Goal: Task Accomplishment & Management: Manage account settings

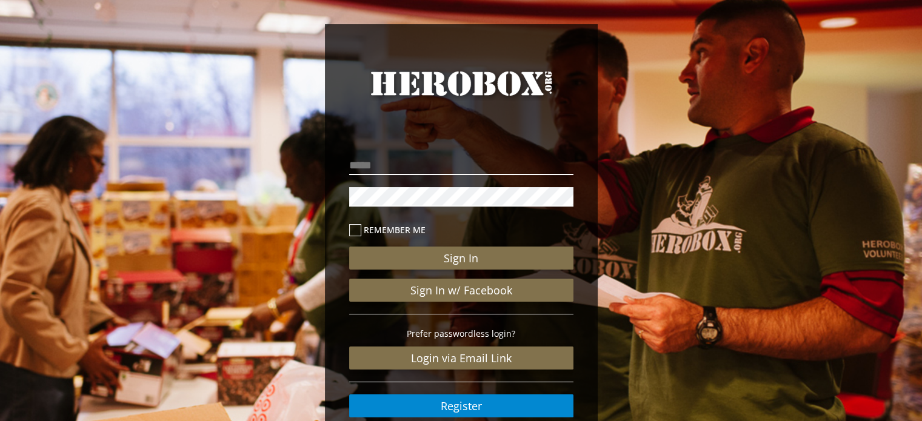
click at [385, 168] on input "email" at bounding box center [461, 165] width 224 height 19
paste input "**********"
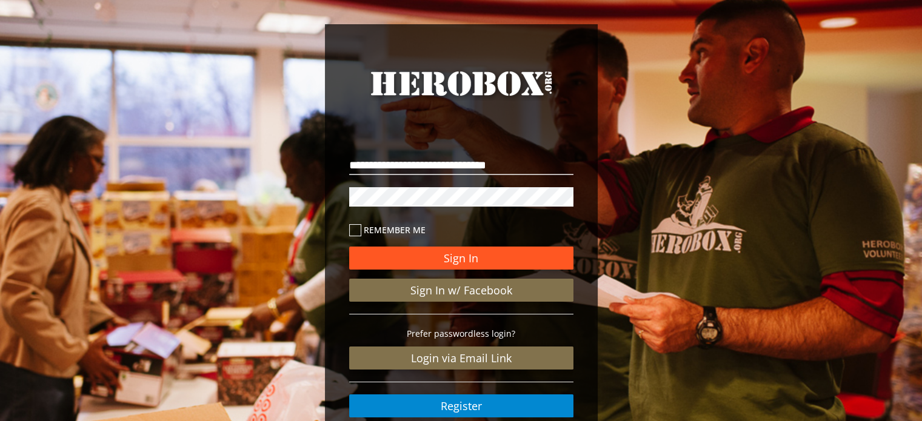
click at [463, 258] on button "Sign In" at bounding box center [461, 258] width 224 height 23
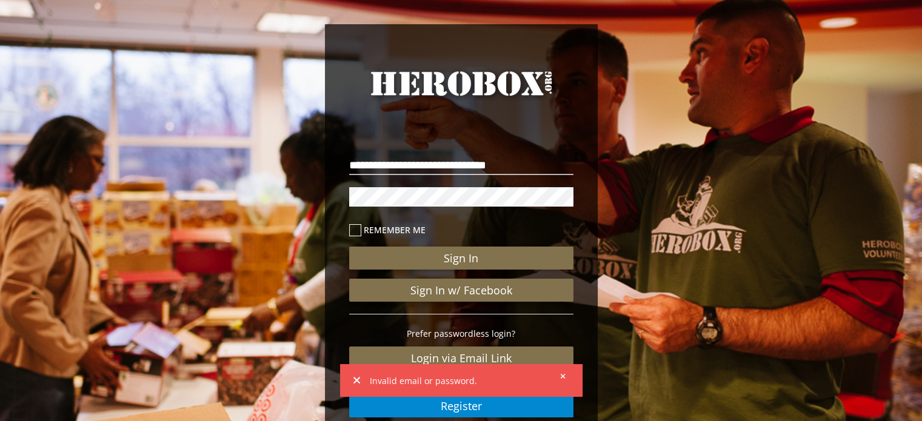
click at [564, 379] on icon at bounding box center [562, 376] width 5 height 7
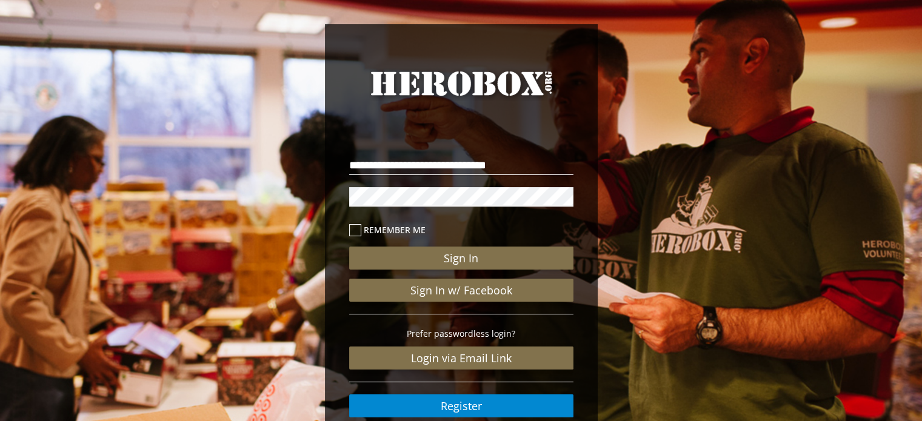
click at [316, 193] on div "**********" at bounding box center [461, 250] width 922 height 501
drag, startPoint x: 357, startPoint y: 164, endPoint x: 439, endPoint y: 176, distance: 83.4
click at [359, 164] on input "**********" at bounding box center [461, 165] width 224 height 19
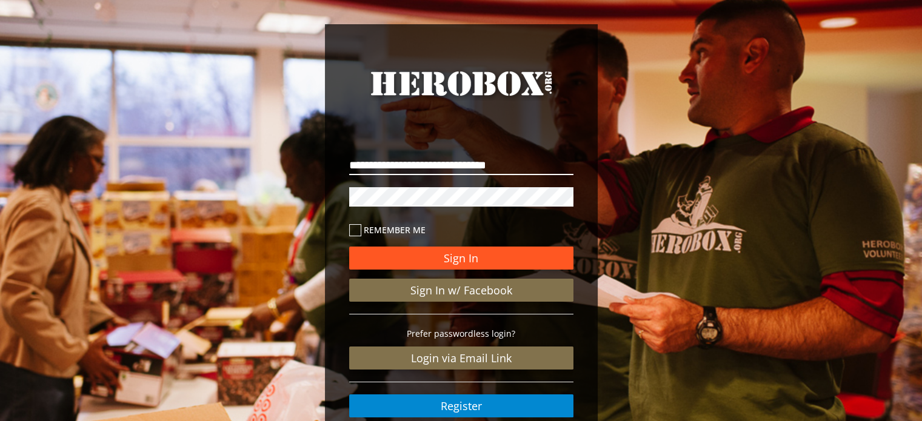
type input "**********"
click at [456, 252] on button "Sign In" at bounding box center [461, 258] width 224 height 23
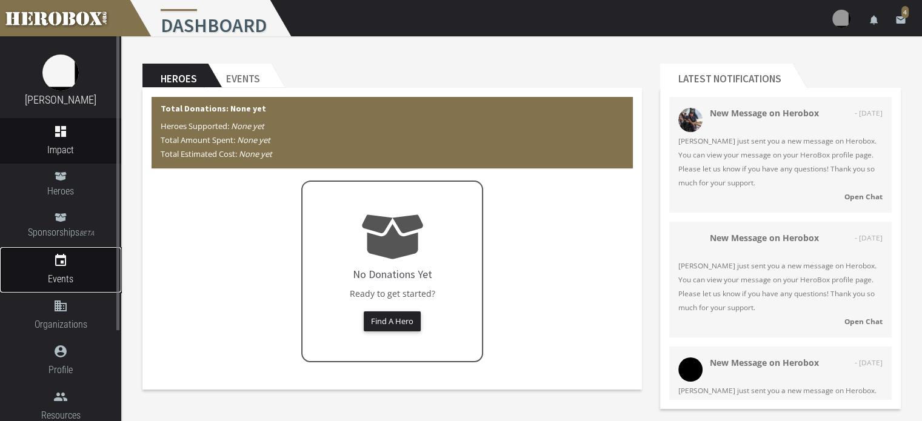
click at [69, 261] on icon "event" at bounding box center [60, 260] width 121 height 15
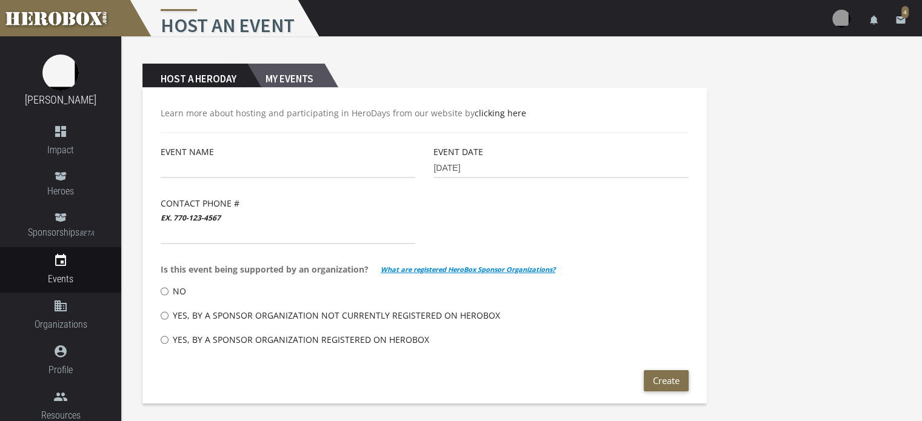
click at [286, 74] on h2 "My Events" at bounding box center [285, 76] width 77 height 24
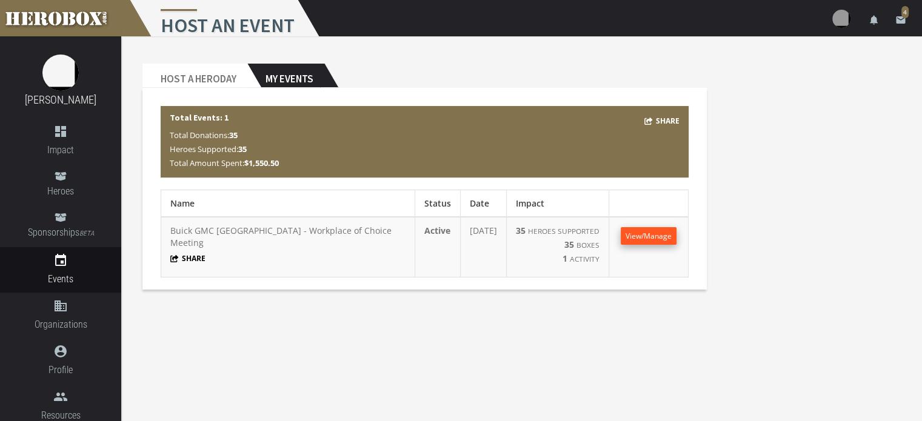
click at [636, 231] on span "View/Manage" at bounding box center [648, 236] width 46 height 10
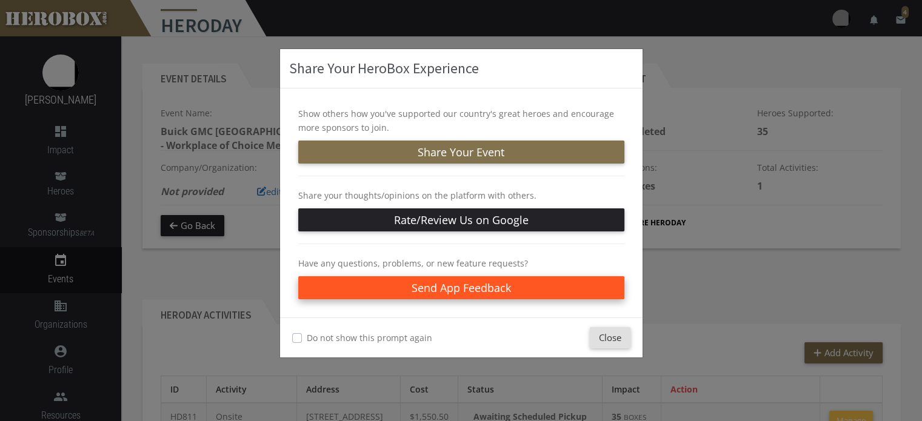
scroll to position [61, 0]
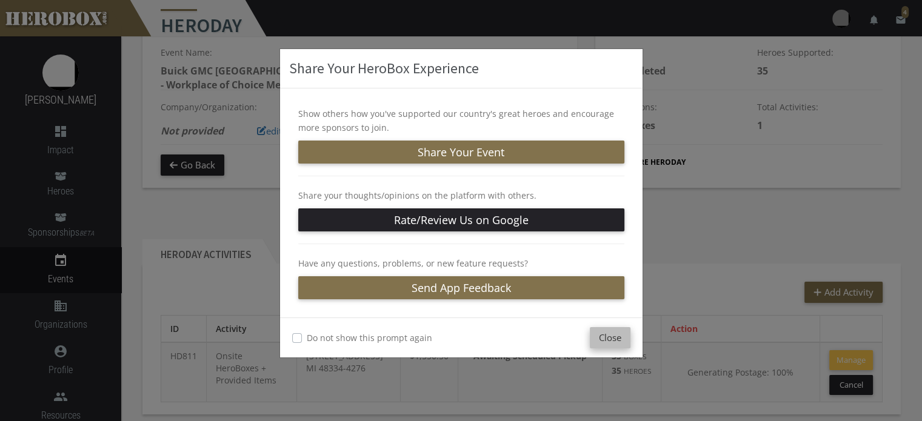
click at [606, 333] on button "Close" at bounding box center [610, 337] width 41 height 21
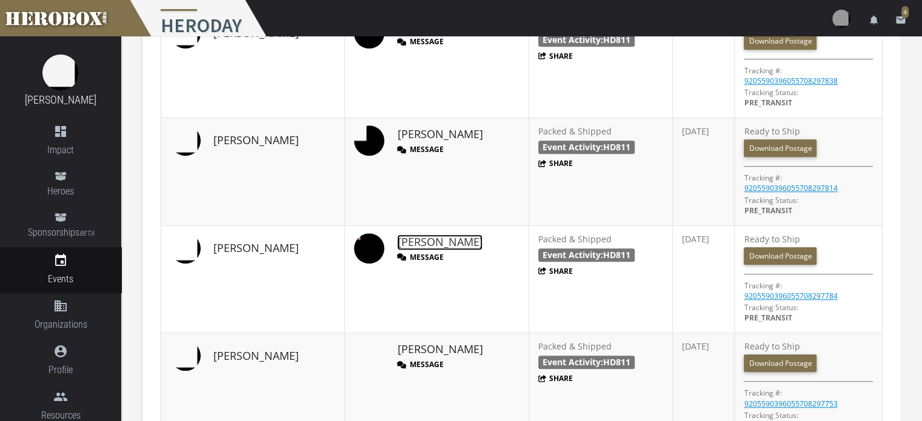
scroll to position [969, 0]
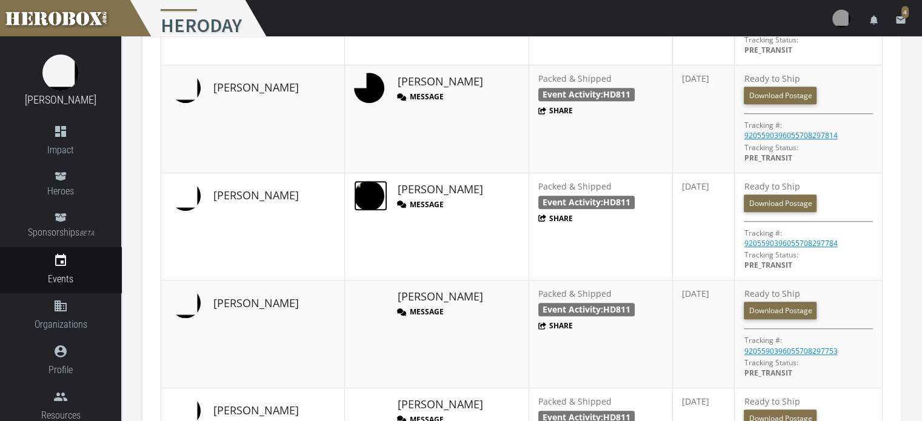
click at [354, 191] on img at bounding box center [369, 196] width 30 height 30
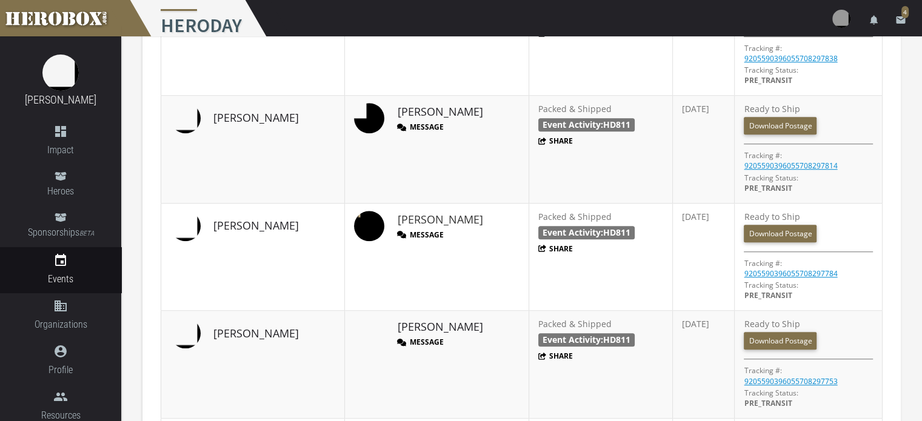
scroll to position [1060, 0]
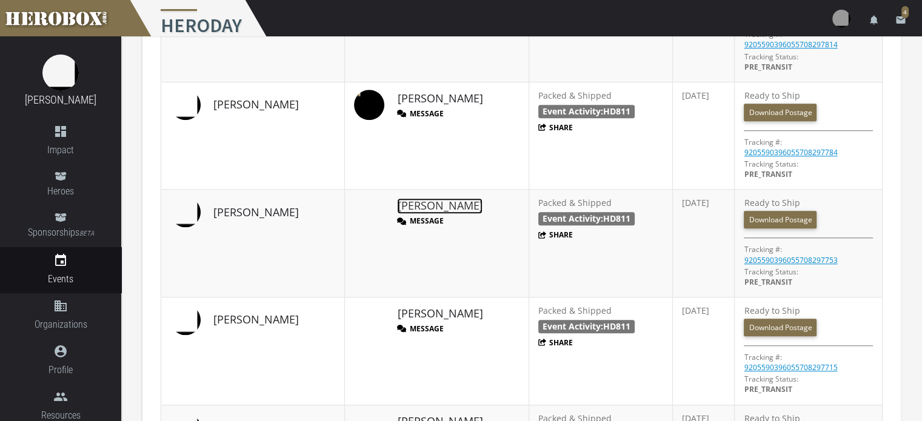
click at [412, 200] on link "FRANKLIN F." at bounding box center [439, 206] width 85 height 16
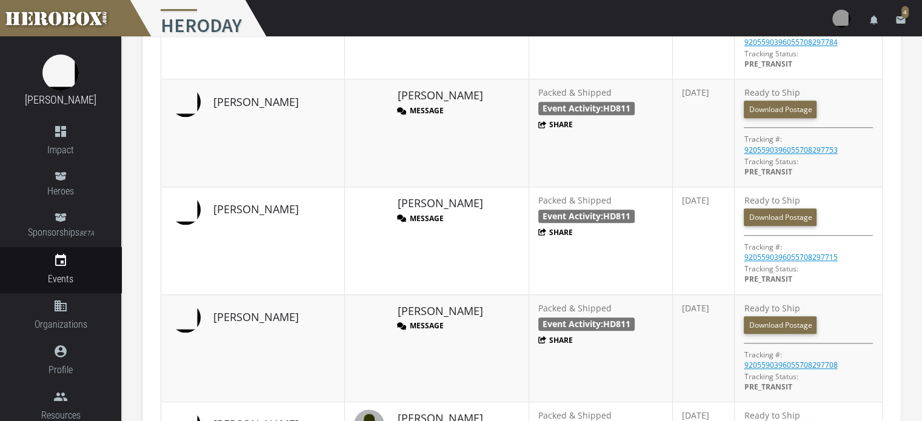
scroll to position [1151, 0]
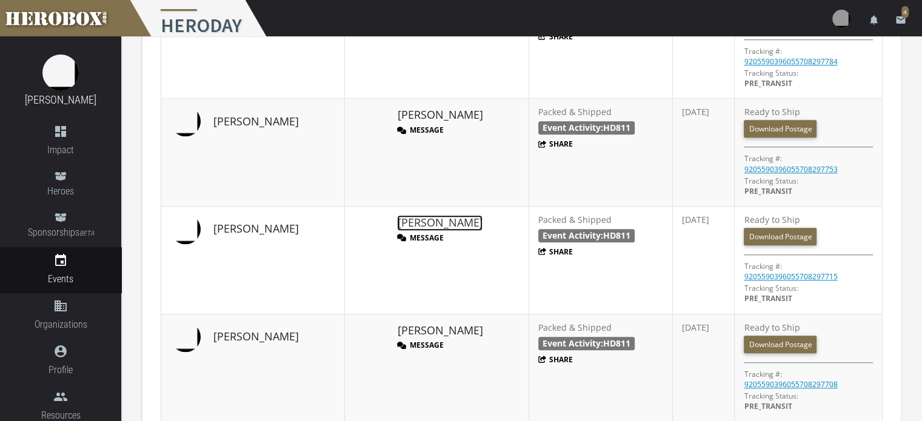
click at [397, 217] on link "[PERSON_NAME]" at bounding box center [439, 223] width 85 height 16
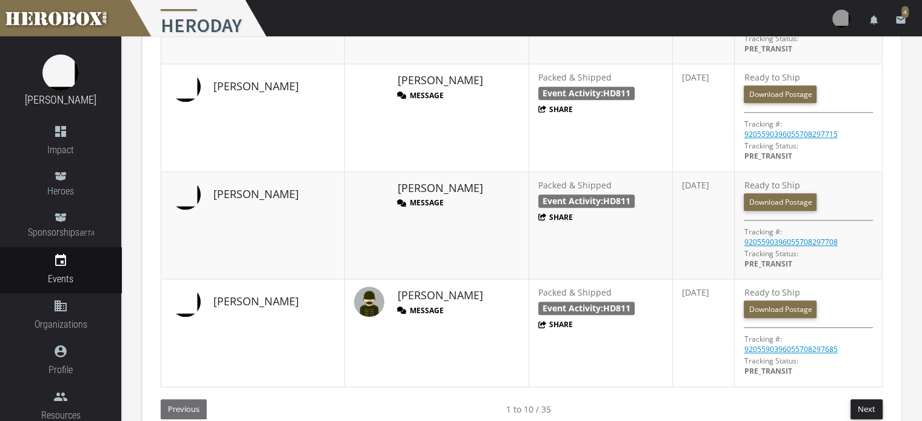
scroll to position [1306, 0]
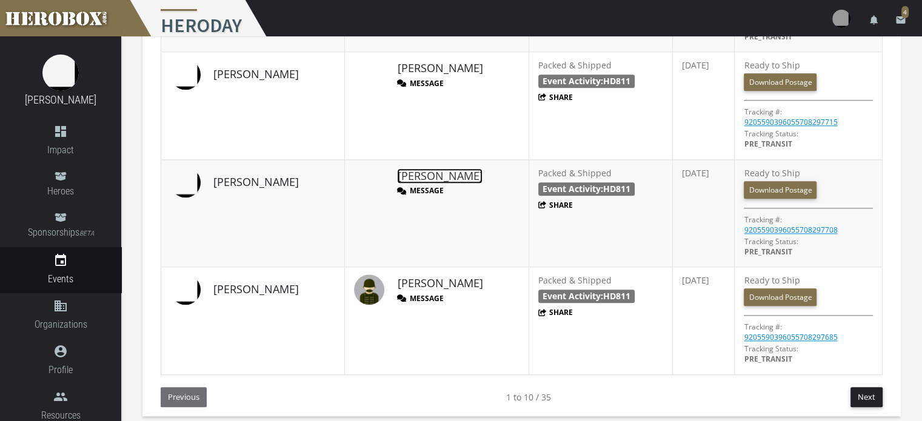
click at [397, 169] on link "[PERSON_NAME]" at bounding box center [439, 176] width 85 height 16
click at [406, 276] on link "[PERSON_NAME]" at bounding box center [439, 284] width 85 height 16
click at [864, 396] on button "Next" at bounding box center [866, 397] width 32 height 20
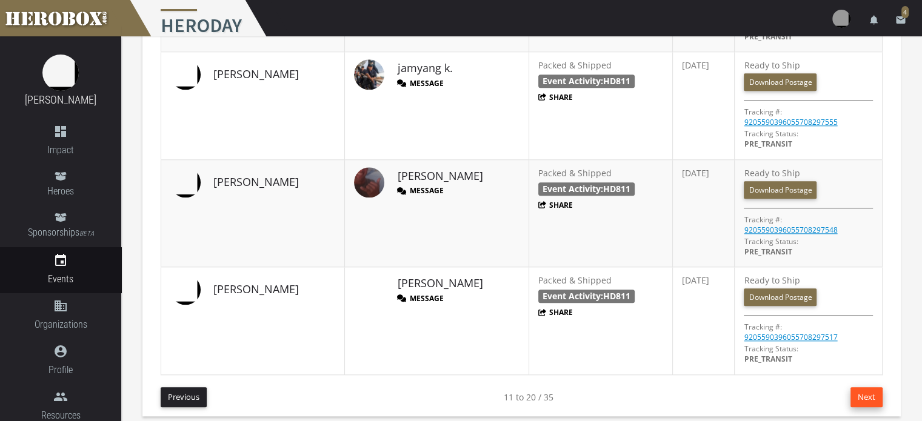
click at [864, 395] on button "Next" at bounding box center [866, 397] width 32 height 20
click at [863, 396] on button "Next" at bounding box center [866, 397] width 32 height 20
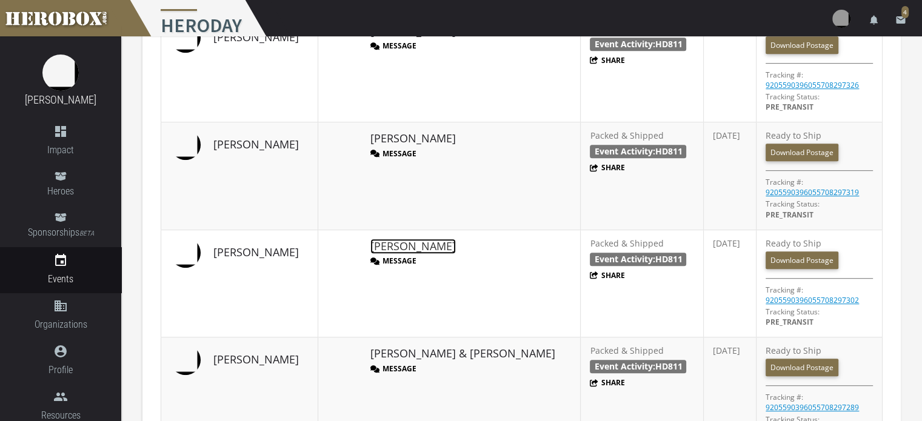
scroll to position [769, 0]
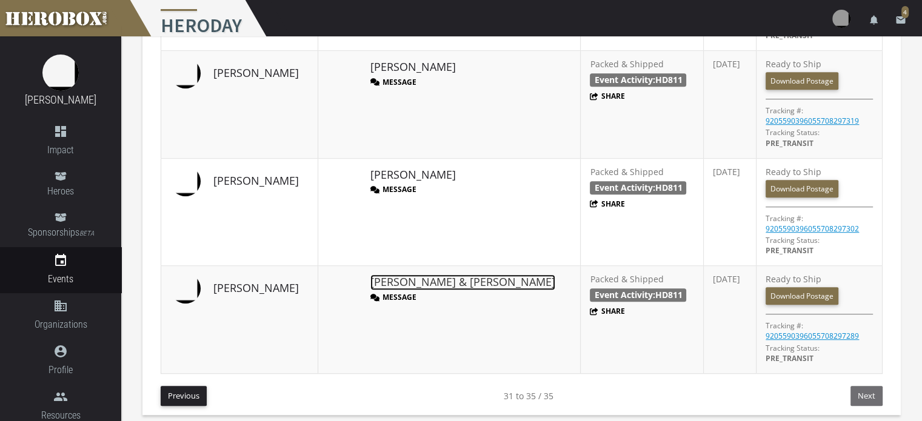
drag, startPoint x: 387, startPoint y: 278, endPoint x: 433, endPoint y: 283, distance: 46.4
click at [432, 282] on link "[PERSON_NAME] & [PERSON_NAME]" at bounding box center [462, 282] width 185 height 16
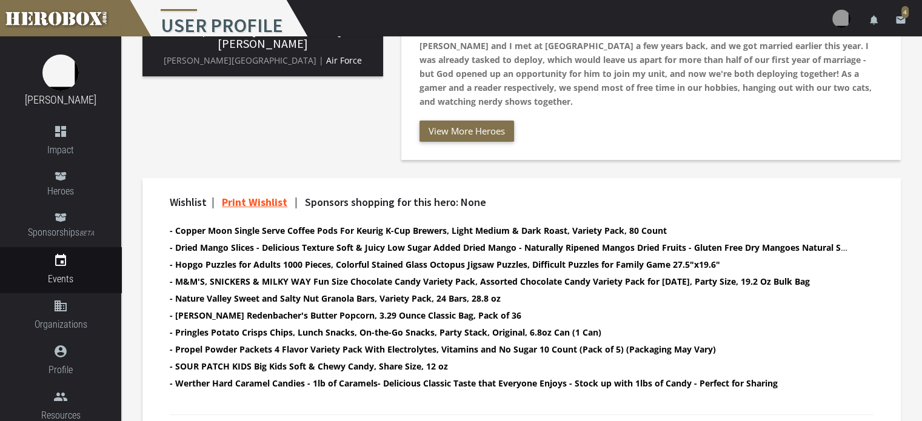
scroll to position [61, 0]
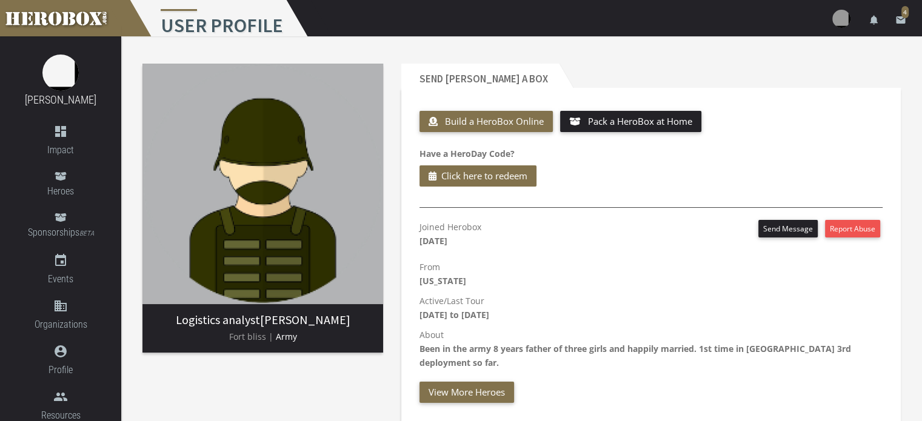
drag, startPoint x: 70, startPoint y: 20, endPoint x: 274, endPoint y: 391, distance: 423.0
click at [274, 391] on div "Logistics analyst Martin Mustoe Fort bliss | Army" at bounding box center [262, 243] width 259 height 376
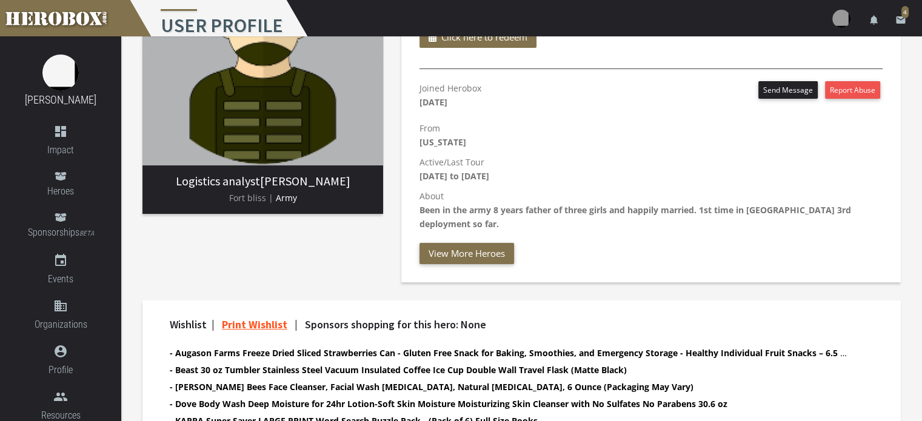
scroll to position [121, 0]
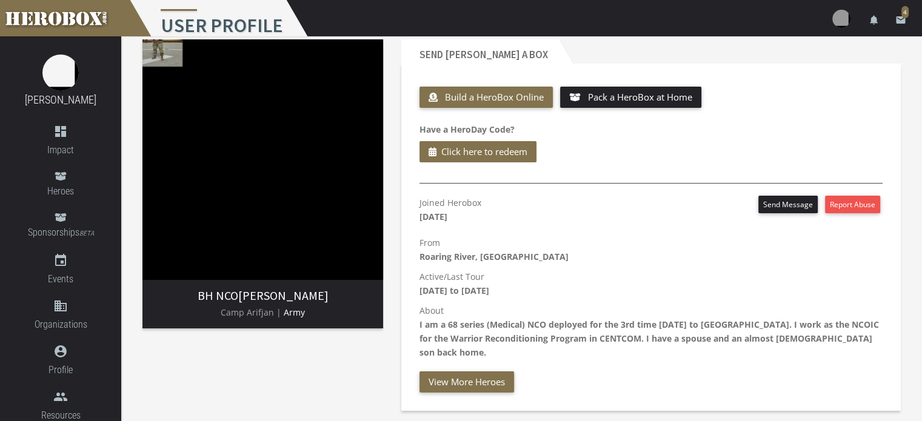
scroll to position [61, 0]
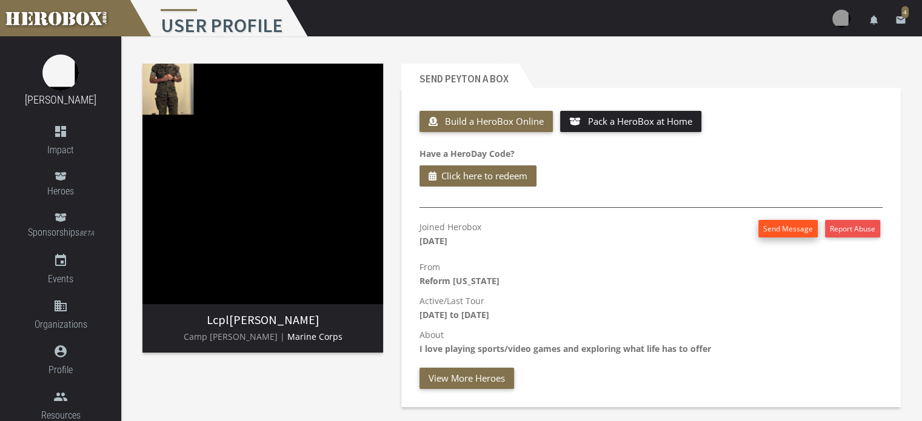
click at [763, 230] on button "Send Message" at bounding box center [787, 229] width 59 height 18
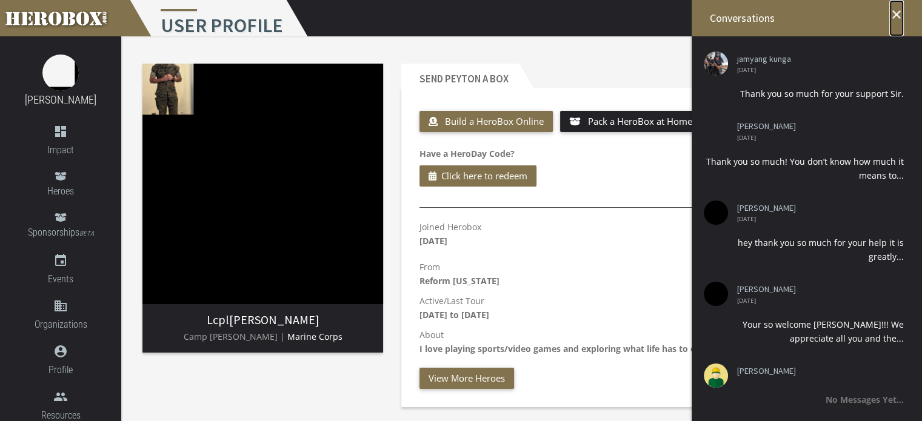
click at [897, 11] on icon "close" at bounding box center [896, 14] width 15 height 15
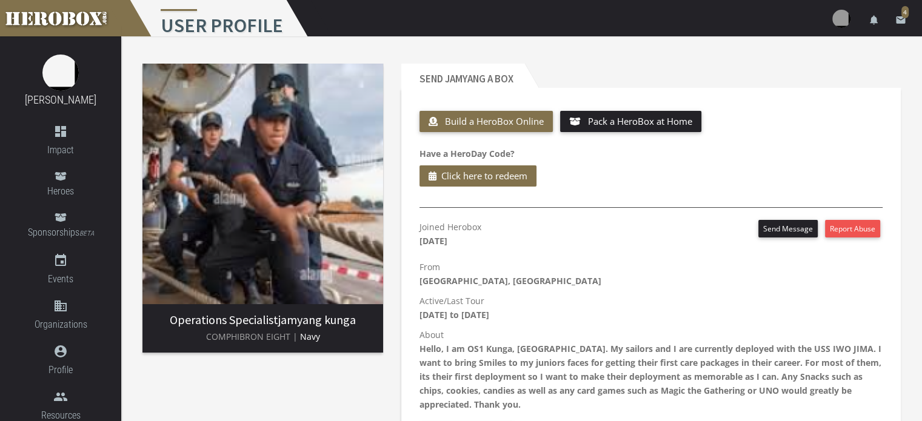
drag, startPoint x: 279, startPoint y: 210, endPoint x: 250, endPoint y: 382, distance: 173.9
click at [250, 382] on div "Operations Specialist jamyang kunga COMPHIBRON EIGHT | Navy" at bounding box center [262, 263] width 259 height 417
drag, startPoint x: 208, startPoint y: 339, endPoint x: 288, endPoint y: 343, distance: 80.7
click at [288, 343] on p "COMPHIBRON EIGHT | Navy" at bounding box center [262, 337] width 221 height 14
copy span "COMPHIBRON EIGHT"
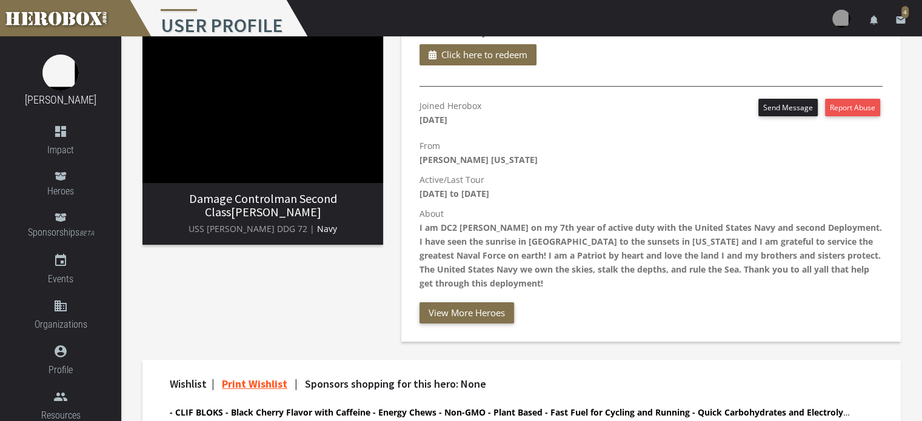
scroll to position [61, 0]
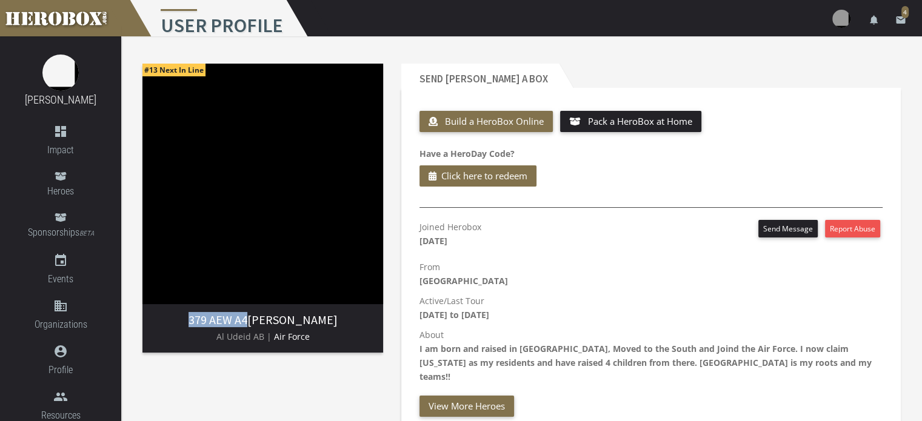
drag, startPoint x: 201, startPoint y: 319, endPoint x: 257, endPoint y: 322, distance: 55.8
click at [257, 322] on h3 "379 AEW A4 alex ciccone" at bounding box center [262, 319] width 221 height 13
copy span "379 AEW A4"
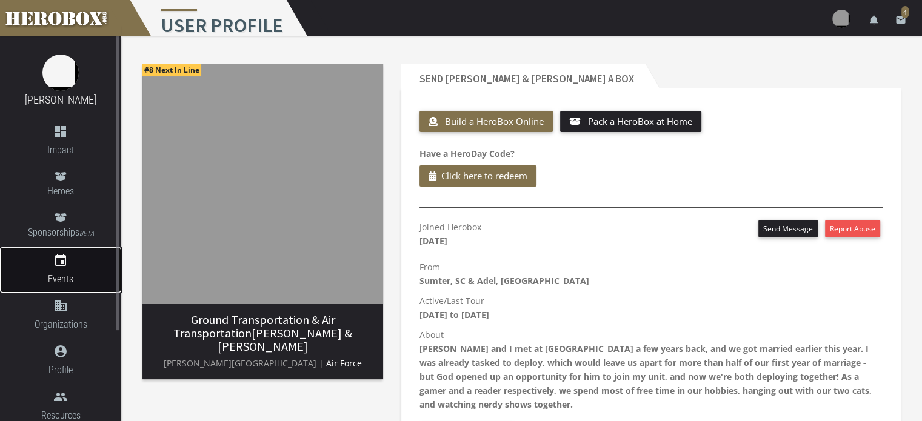
click at [65, 275] on span "Events" at bounding box center [60, 278] width 121 height 15
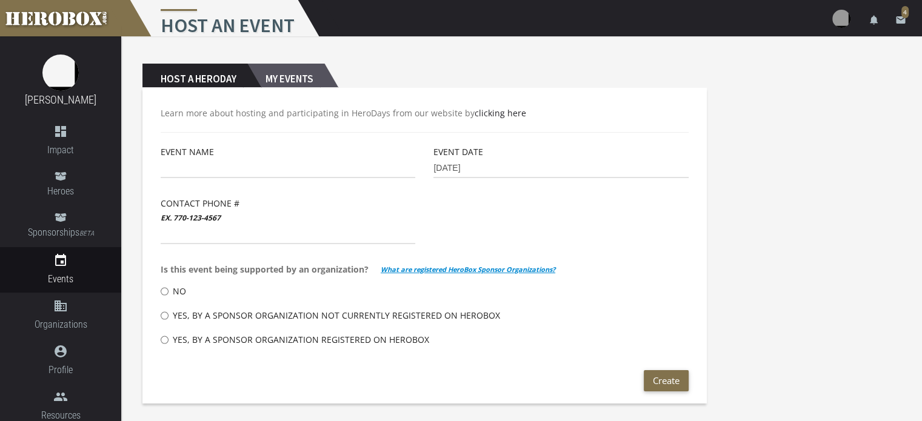
click at [315, 70] on h2 "My Events" at bounding box center [285, 76] width 77 height 24
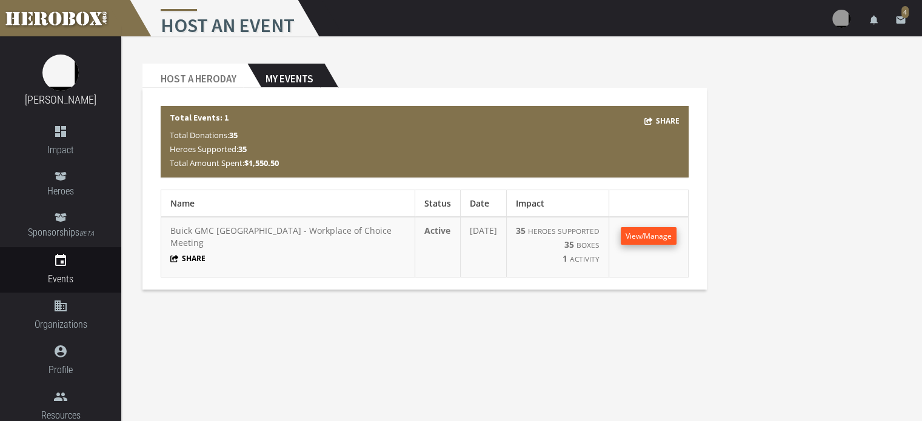
click at [645, 239] on span "View/Manage" at bounding box center [648, 236] width 46 height 10
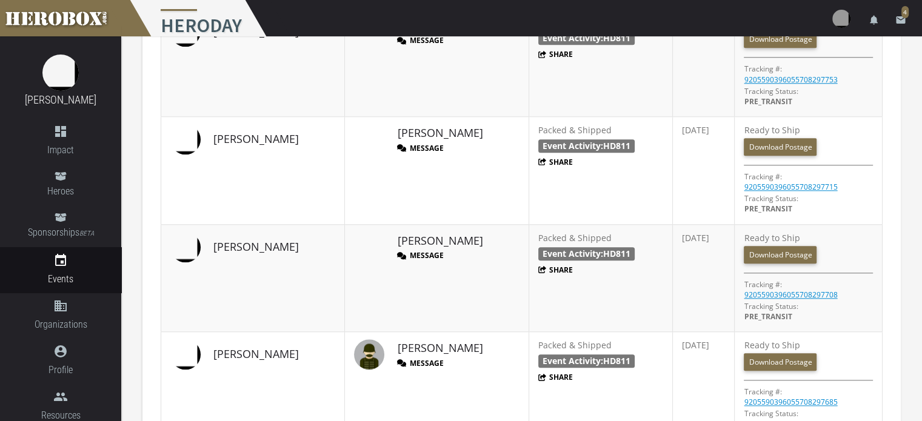
scroll to position [1306, 0]
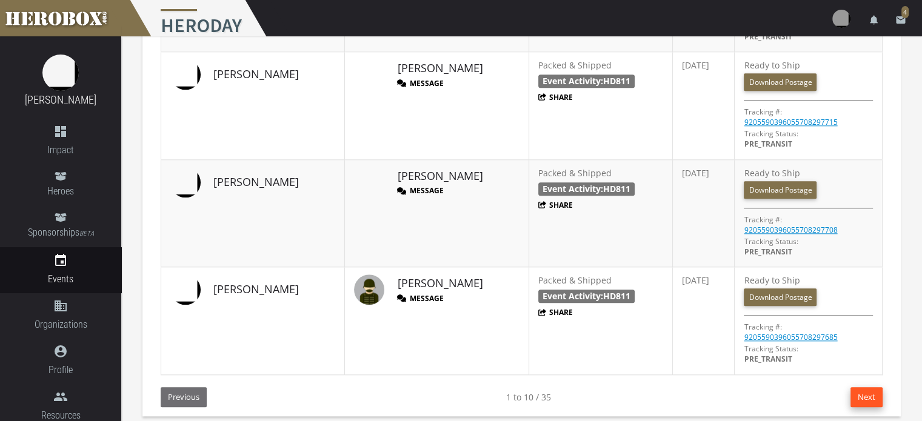
click at [859, 392] on button "Next" at bounding box center [866, 397] width 32 height 20
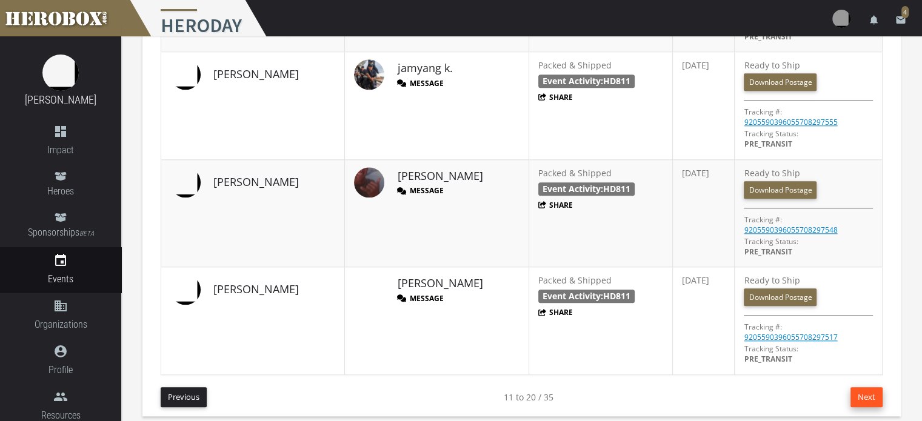
click at [864, 396] on button "Next" at bounding box center [866, 397] width 32 height 20
click at [869, 392] on button "Next" at bounding box center [866, 397] width 32 height 20
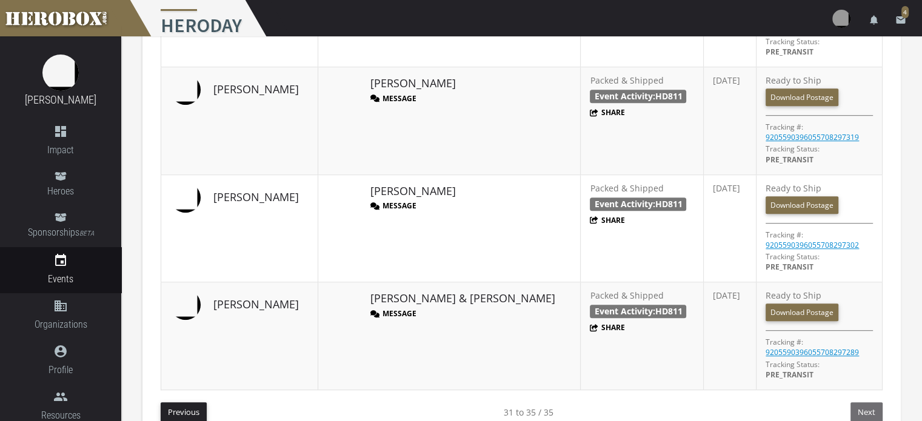
scroll to position [769, 0]
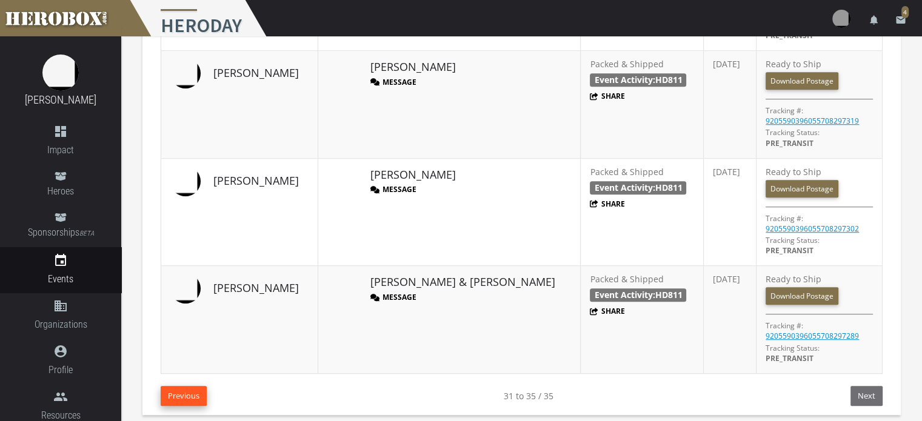
click at [190, 397] on button "Previous" at bounding box center [184, 396] width 46 height 20
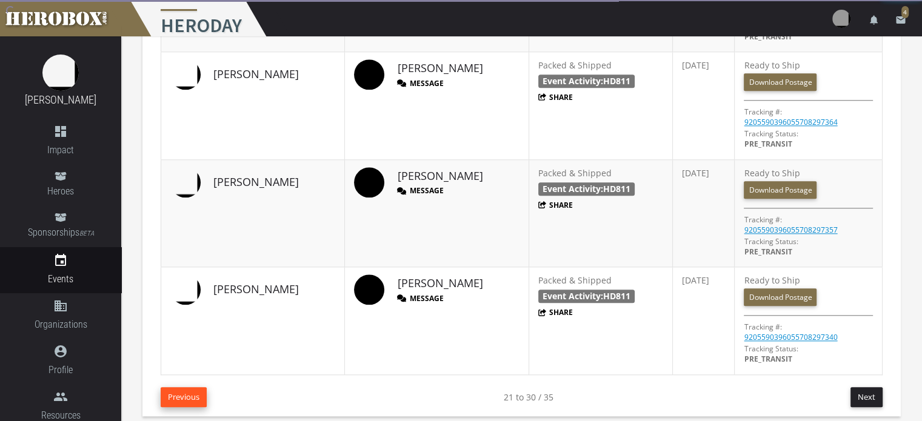
click at [191, 394] on button "Previous" at bounding box center [184, 397] width 46 height 20
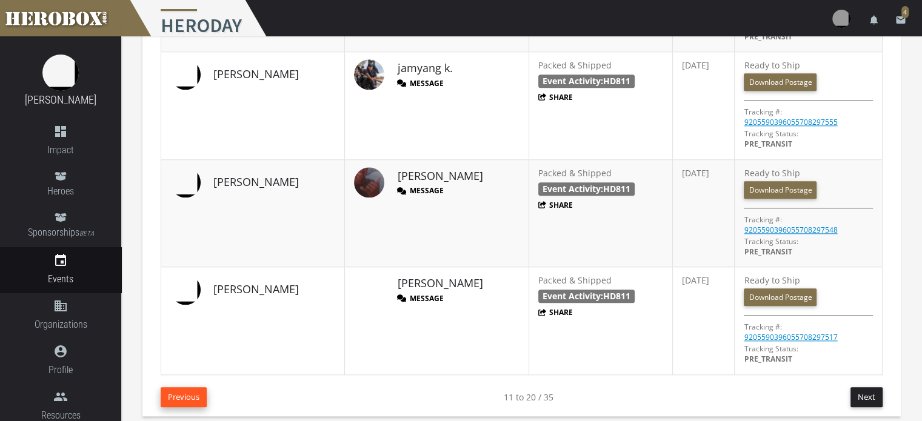
click at [170, 394] on button "Previous" at bounding box center [184, 397] width 46 height 20
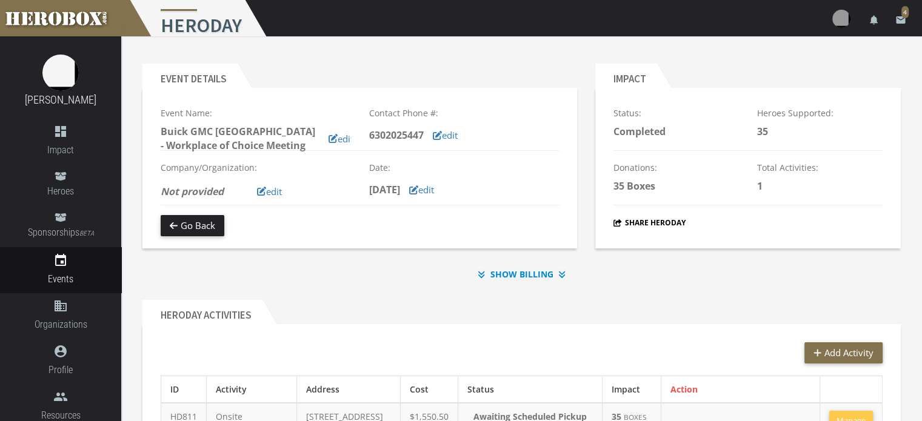
scroll to position [61, 0]
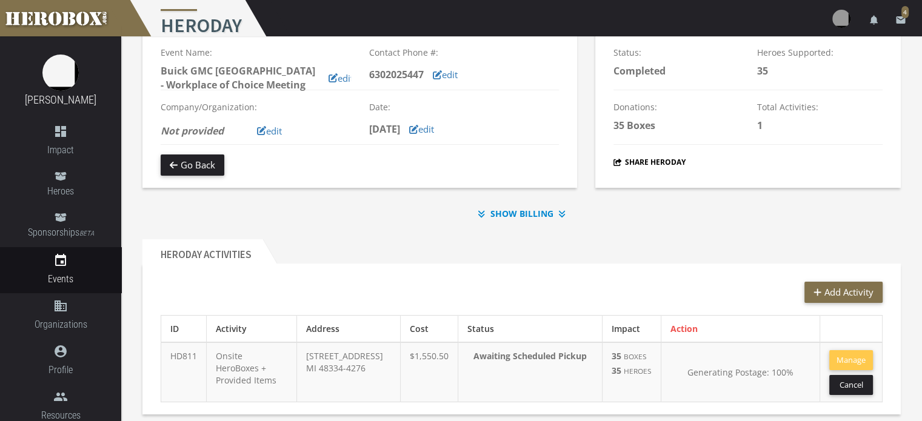
click at [537, 215] on b "SHOW BILLING" at bounding box center [521, 214] width 63 height 14
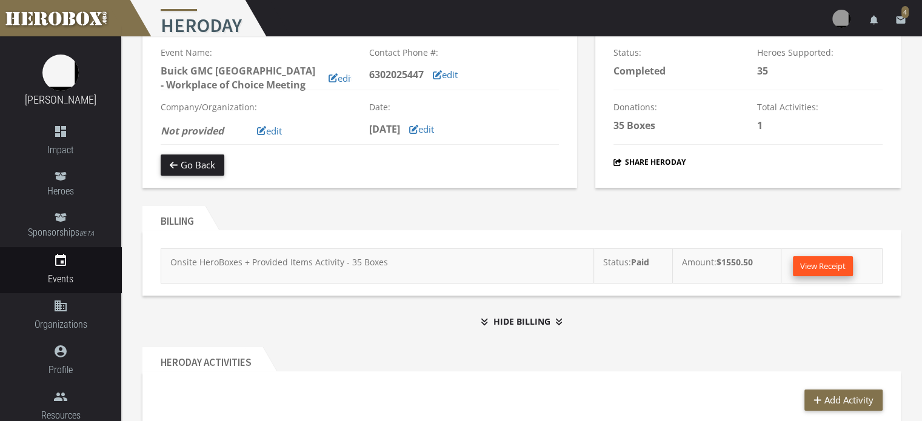
click at [800, 261] on link "View Receipt" at bounding box center [823, 266] width 60 height 20
